Goal: Task Accomplishment & Management: Use online tool/utility

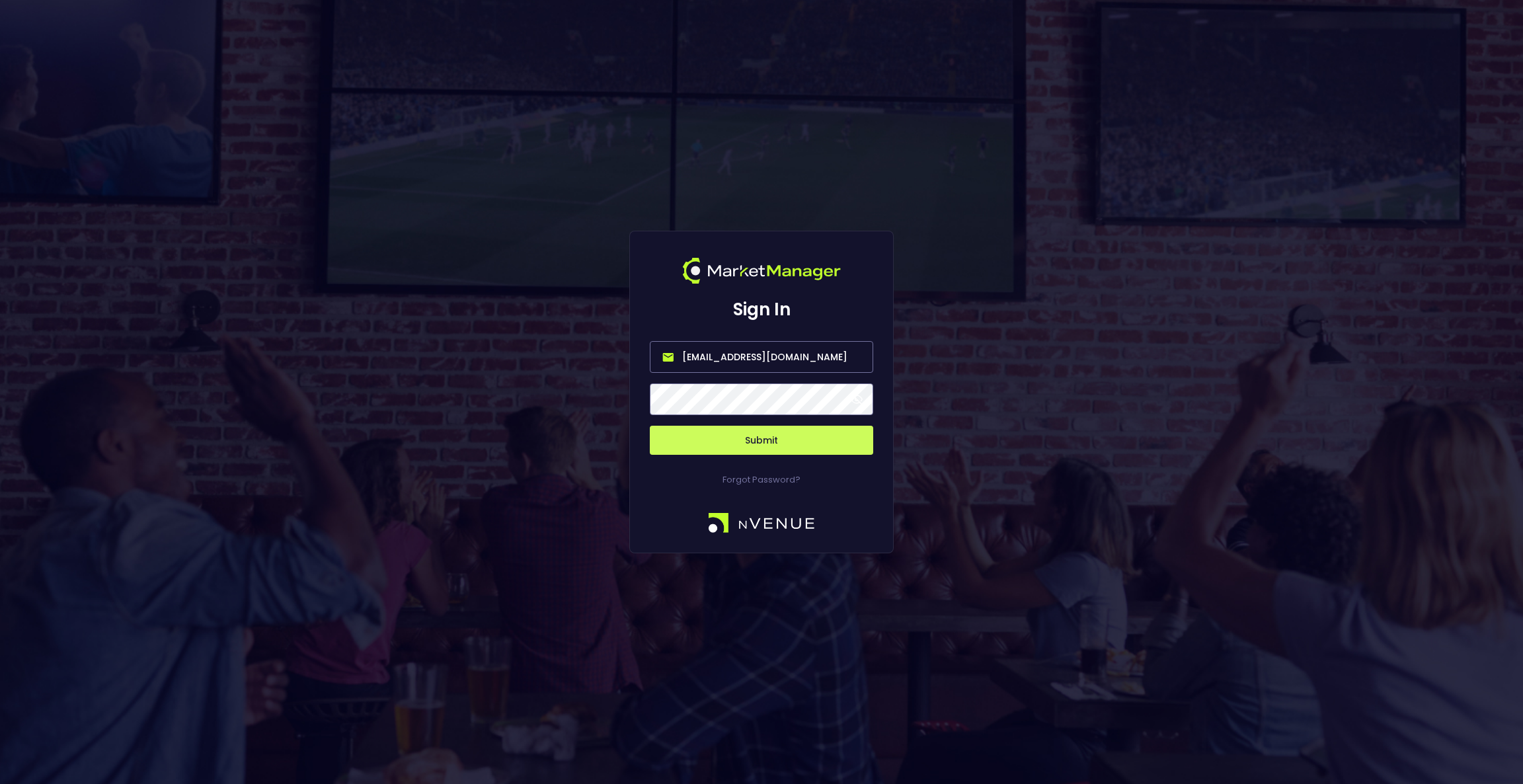
click at [716, 363] on input "[EMAIL_ADDRESS][DOMAIN_NAME]" at bounding box center [762, 357] width 224 height 32
click at [711, 359] on input "[EMAIL_ADDRESS][DOMAIN_NAME]" at bounding box center [762, 357] width 224 height 32
type input "[EMAIL_ADDRESS][DOMAIN_NAME]"
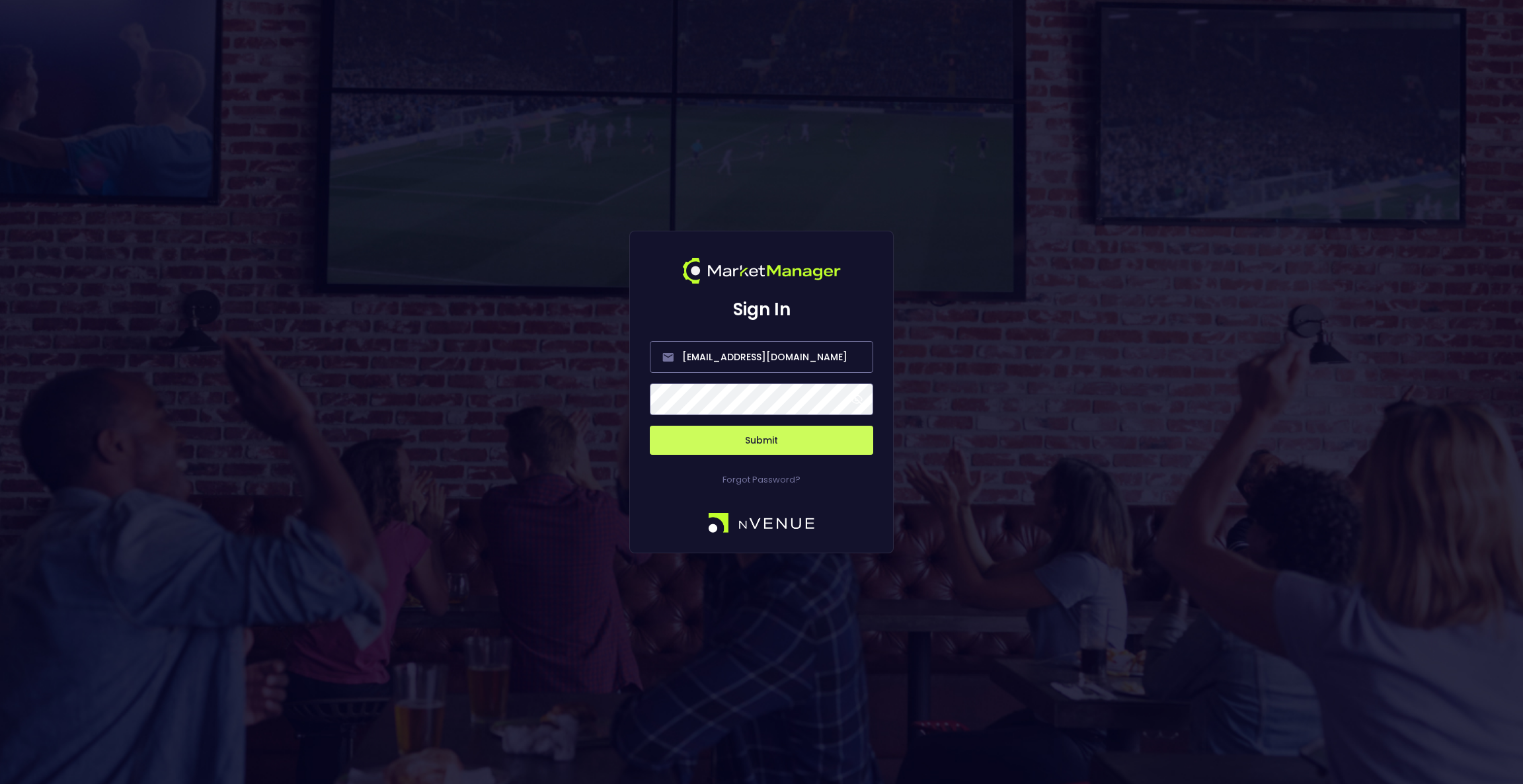
click at [737, 446] on button "Submit" at bounding box center [762, 440] width 224 height 29
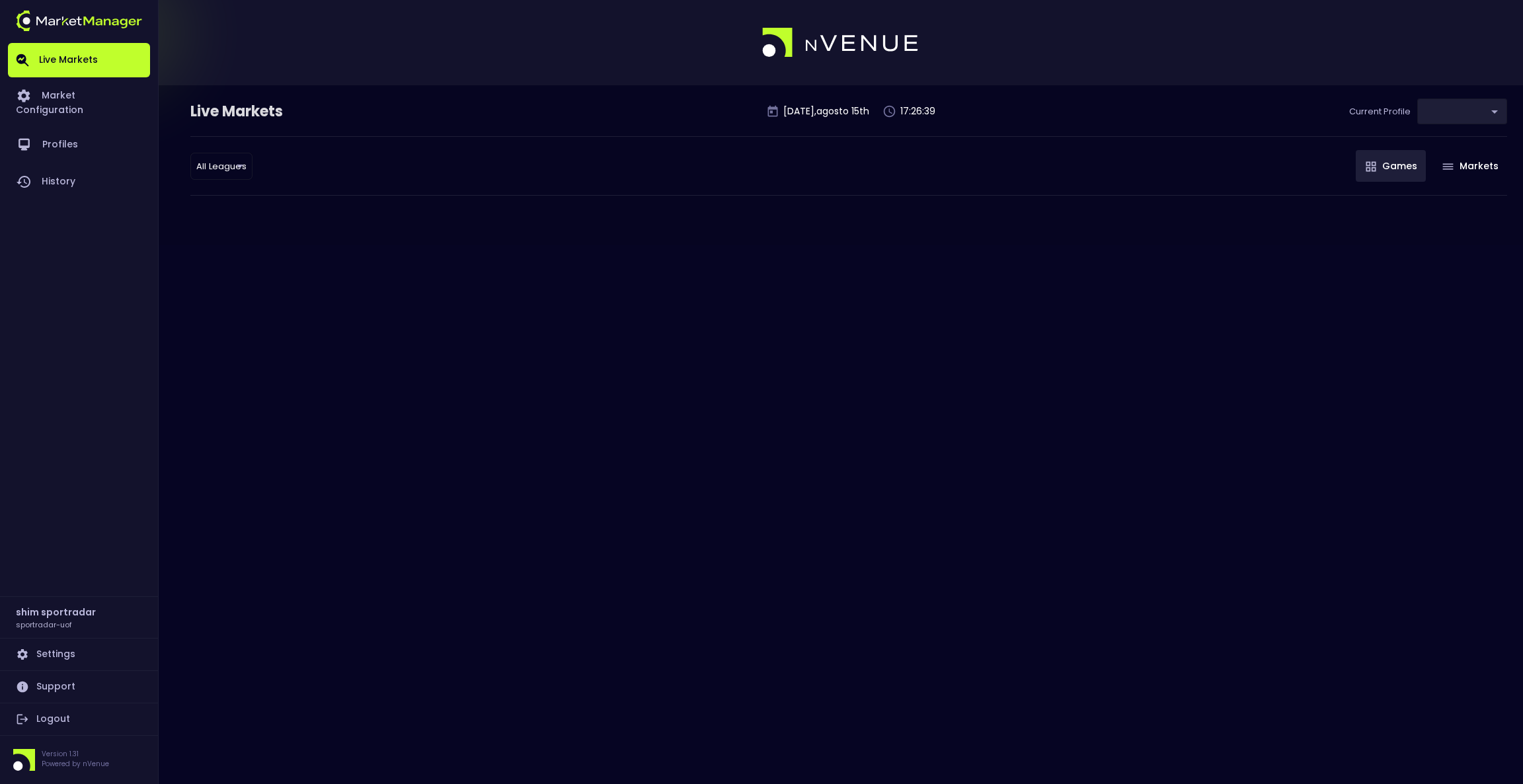
type input "496811f1-1123-4a06-af2f-6846d3f5a6e9"
click at [70, 129] on link "Profiles" at bounding box center [79, 145] width 142 height 37
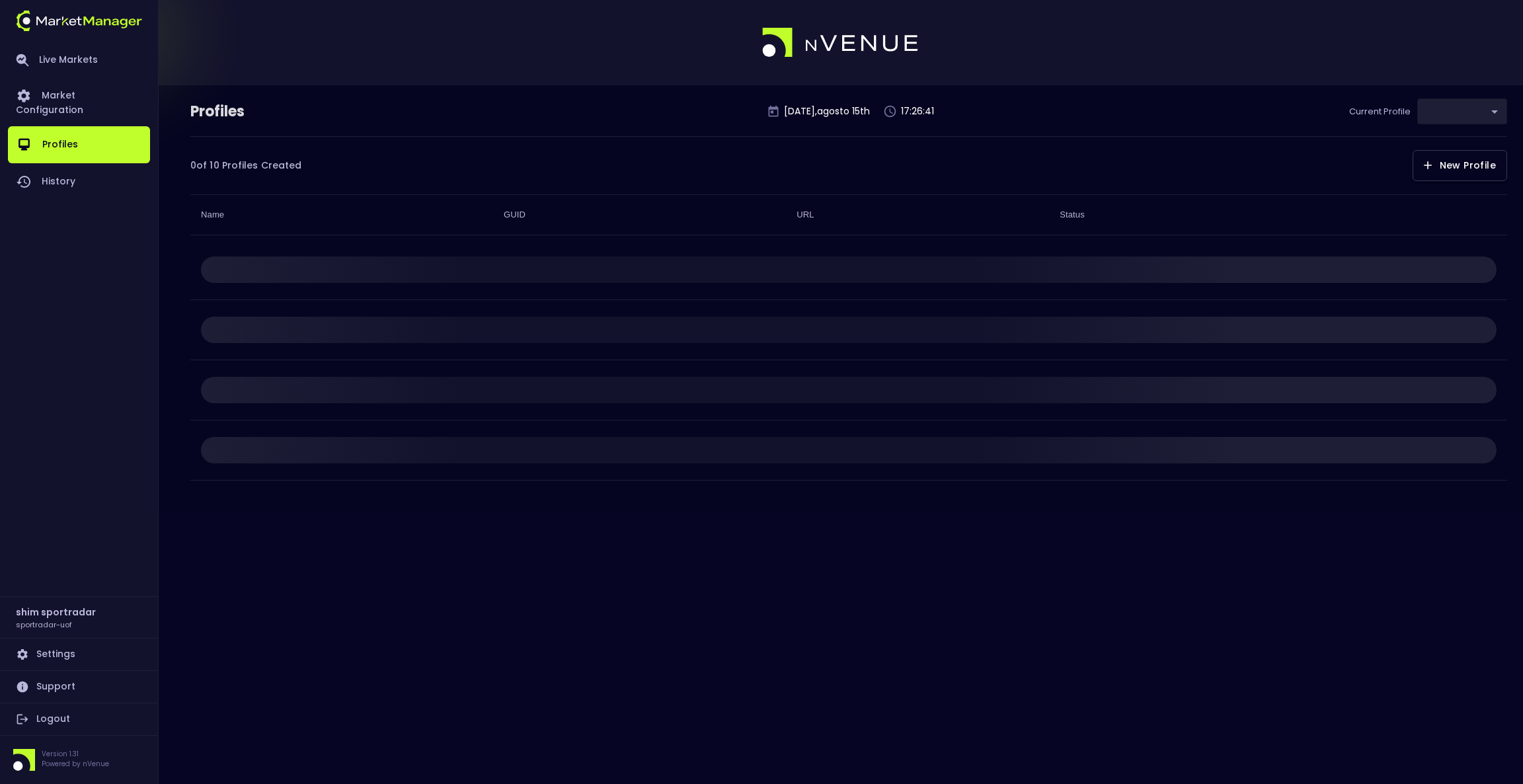
type input "496811f1-1123-4a06-af2f-6846d3f5a6e9"
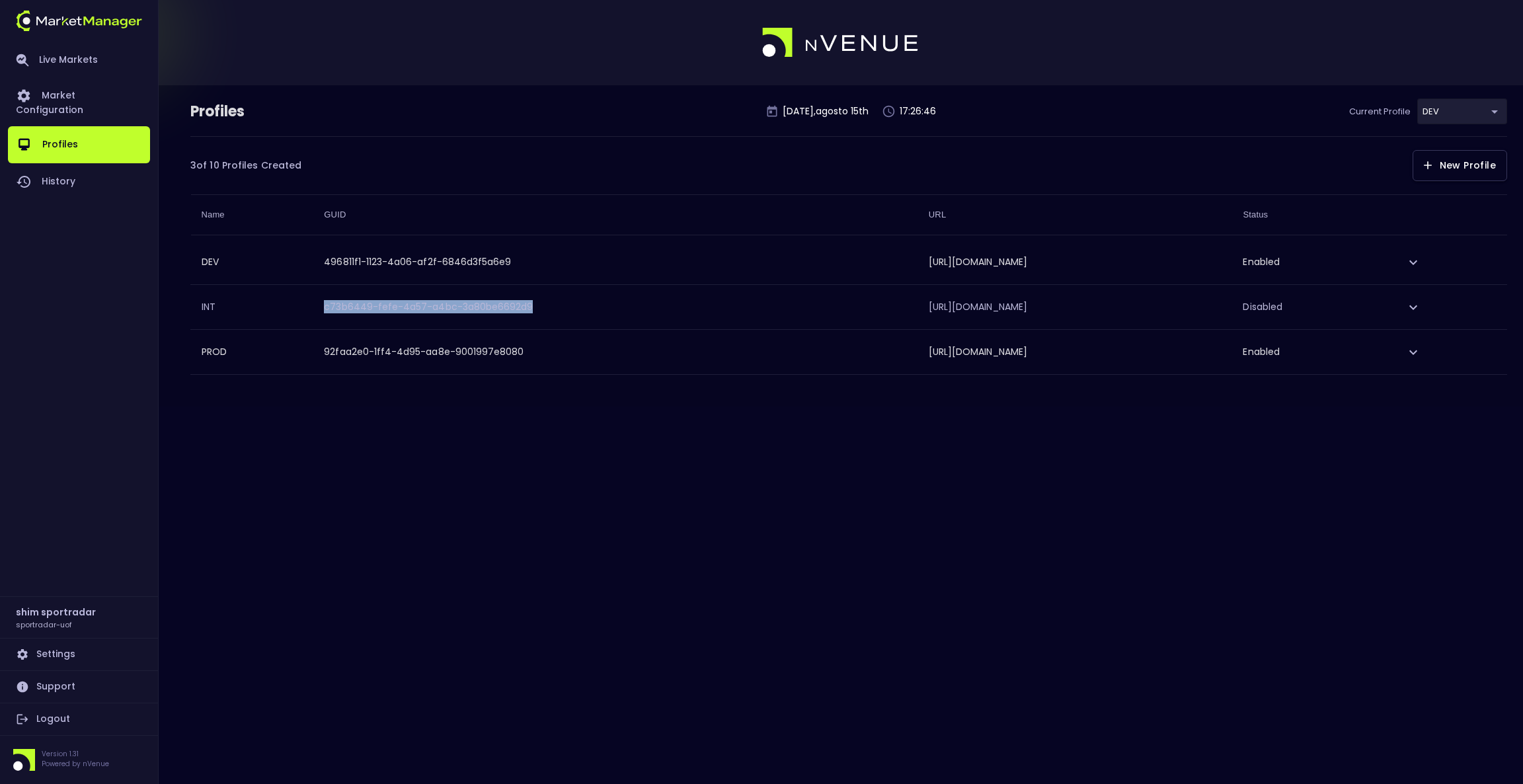
drag, startPoint x: 274, startPoint y: 309, endPoint x: 477, endPoint y: 307, distance: 203.0
click at [477, 307] on td "c73b6449-fefe-4a57-a4bc-3a80be6692d9" at bounding box center [616, 307] width 604 height 44
copy td "c73b6449-fefe-4a57-a4bc-3a80be6692d9"
